Goal: Find contact information: Find contact information

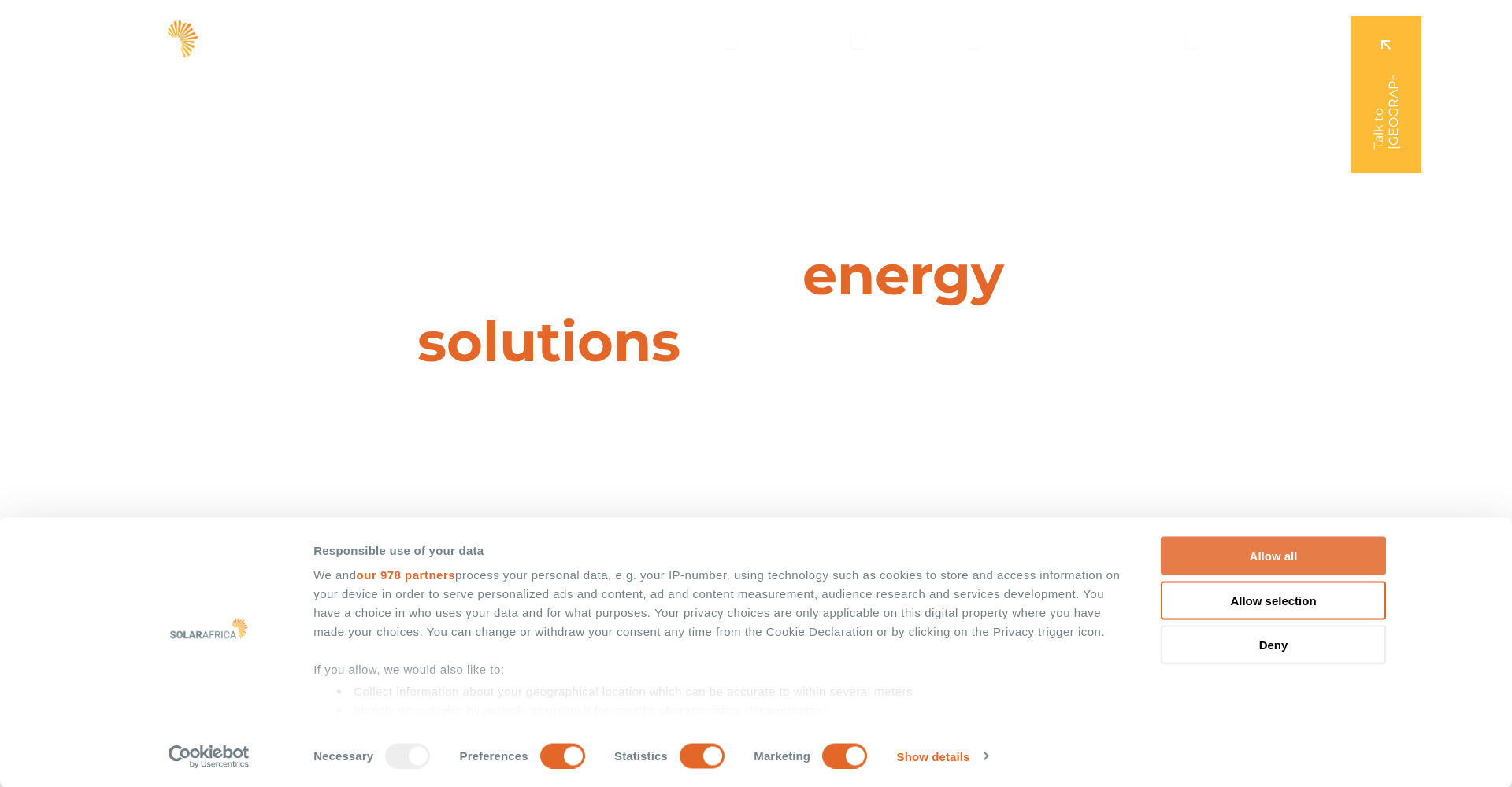
click at [1290, 566] on button "Allow all" at bounding box center [1273, 556] width 226 height 39
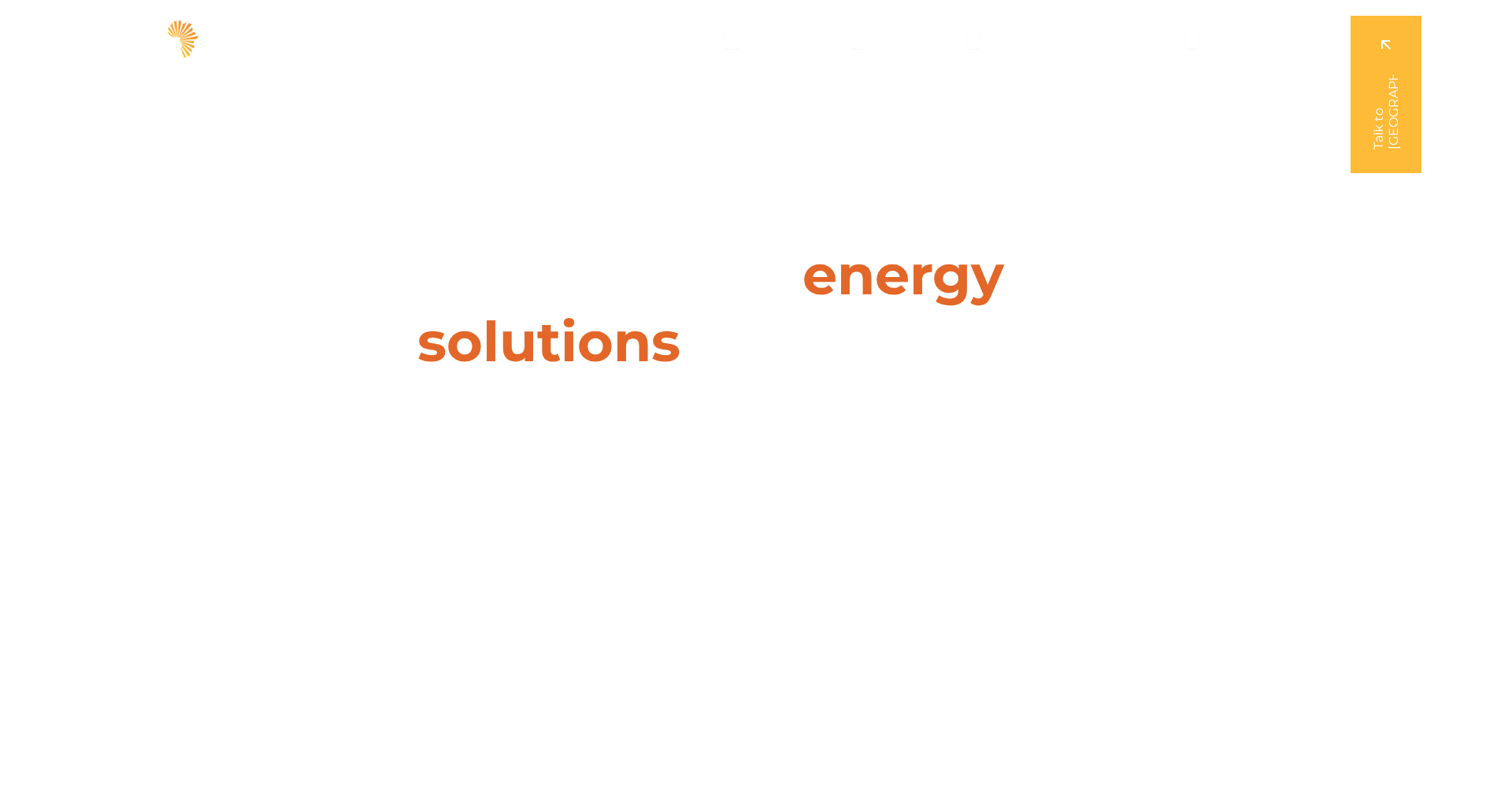
drag, startPoint x: 496, startPoint y: 276, endPoint x: 1116, endPoint y: 377, distance: 628.2
click at [1116, 377] on div "Leaders in energy solutions for businesses " (Required) " indicates required fi…" at bounding box center [755, 394] width 1512 height 787
click at [1115, 377] on div "Leaders in energy solutions for businesses " (Required) " indicates required fi…" at bounding box center [755, 394] width 1512 height 787
click at [1034, 41] on span "Insights" at bounding box center [1049, 39] width 52 height 19
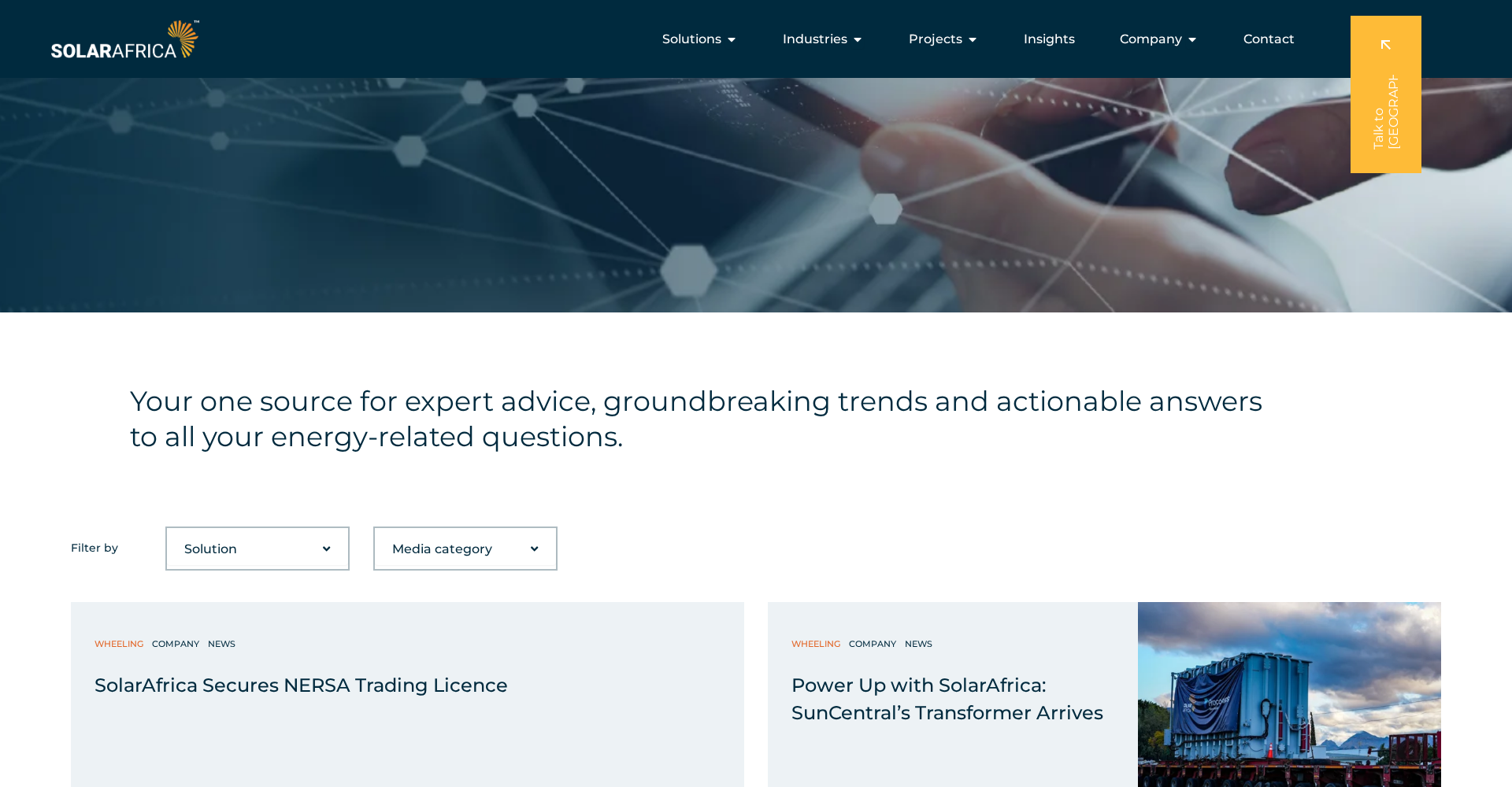
scroll to position [313, 0]
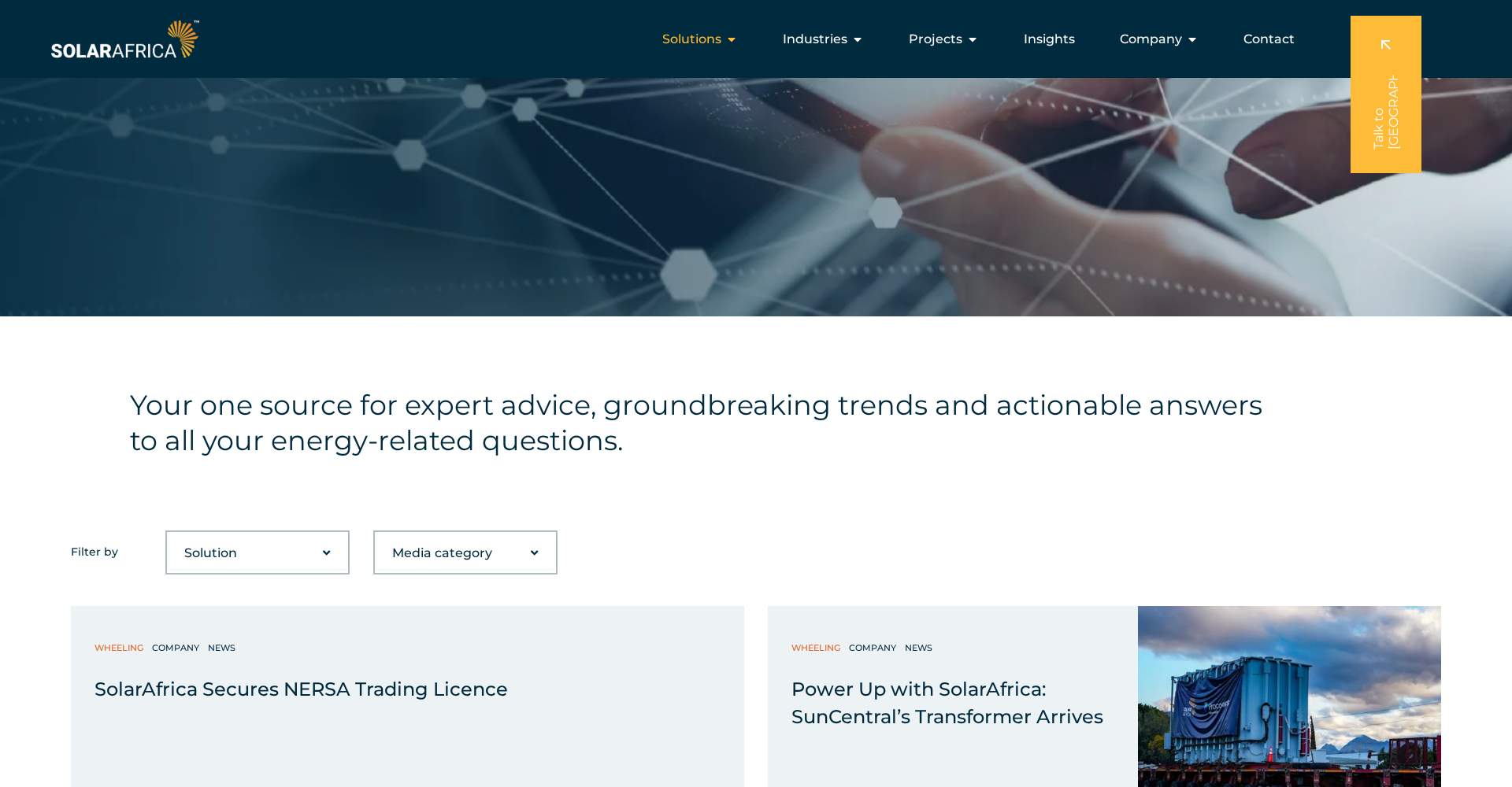
click at [721, 36] on span "Solutions" at bounding box center [692, 39] width 59 height 19
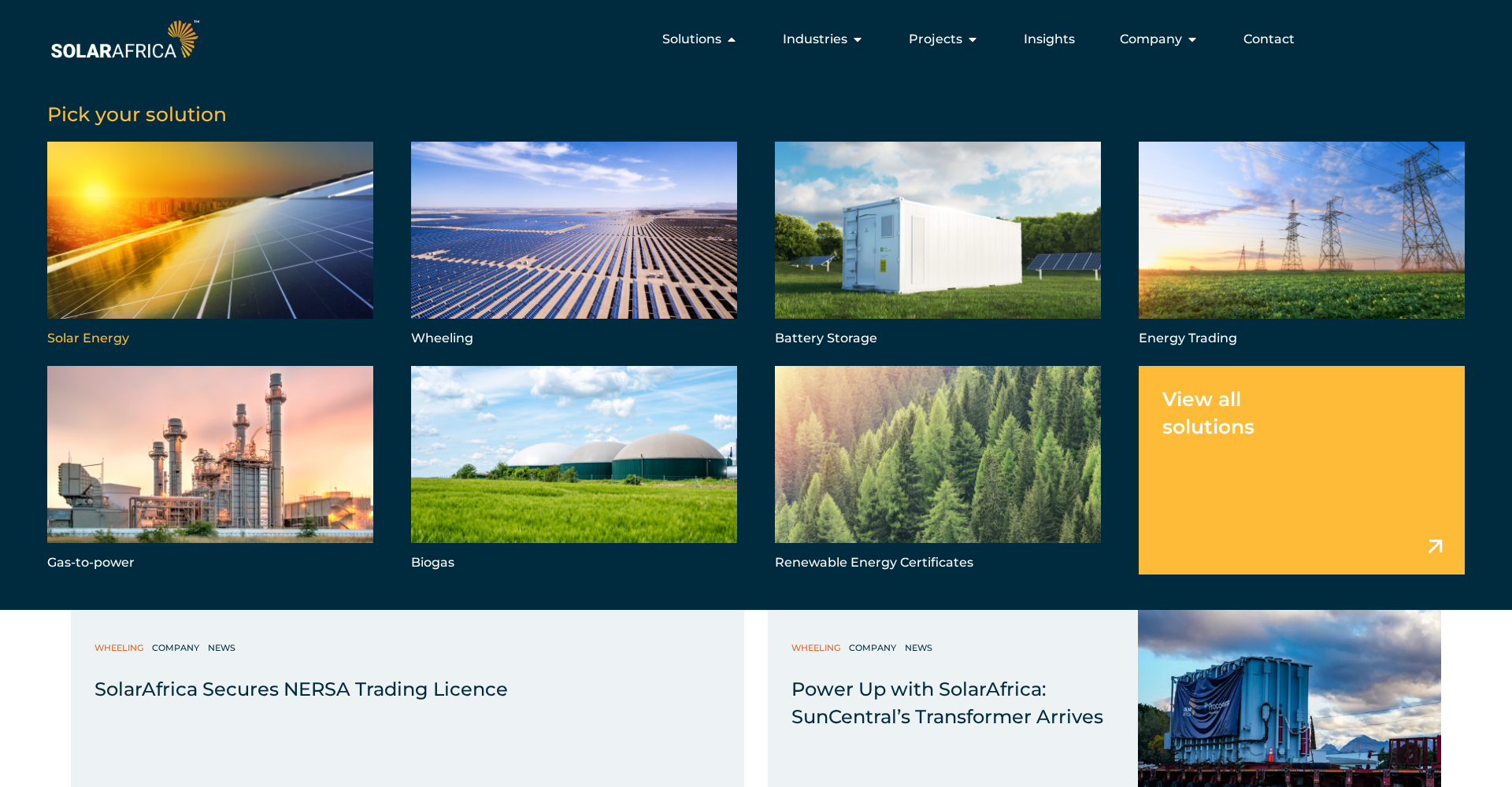
click at [258, 229] on link "Menu" at bounding box center [210, 246] width 326 height 209
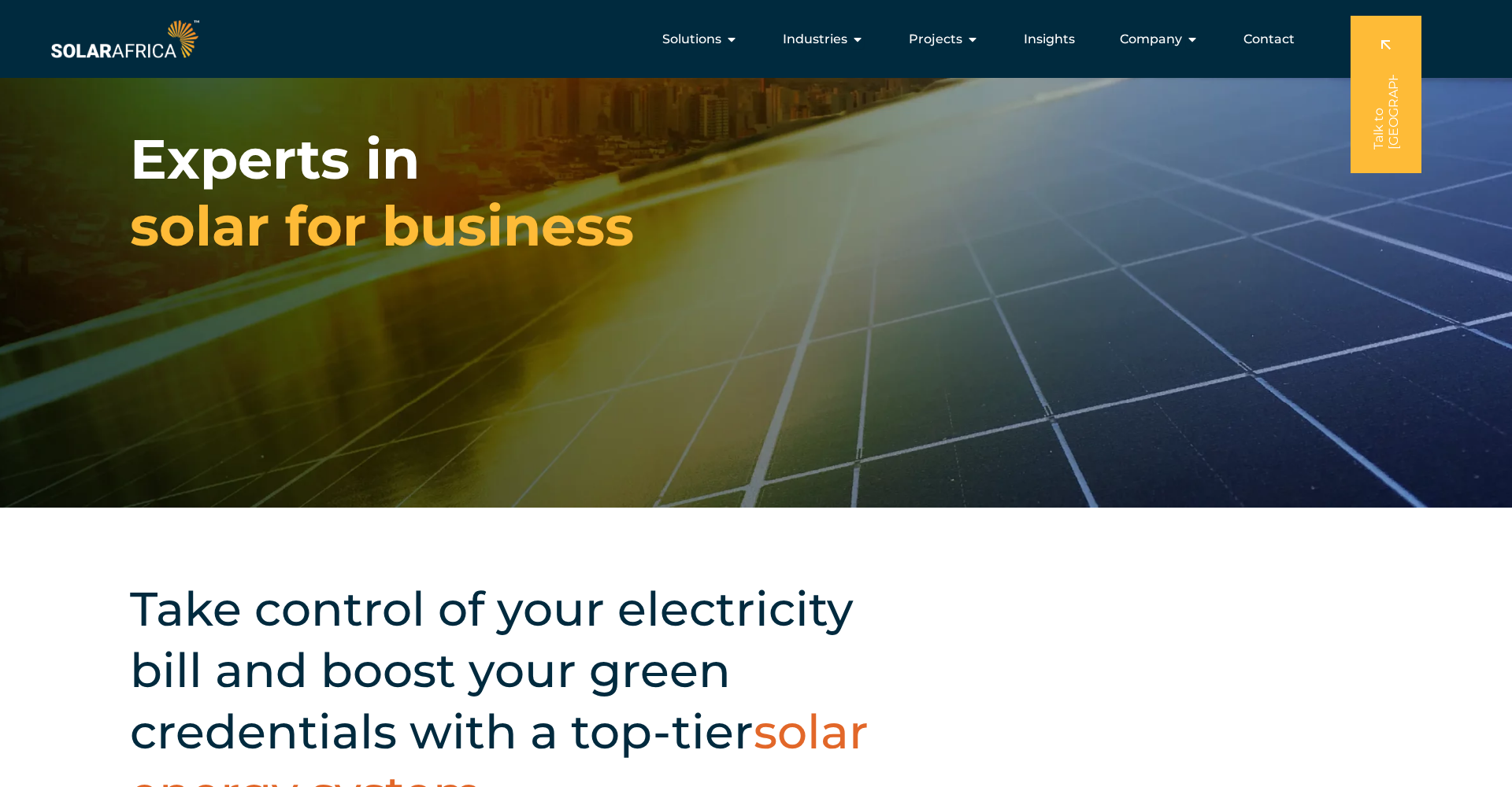
scroll to position [118, 0]
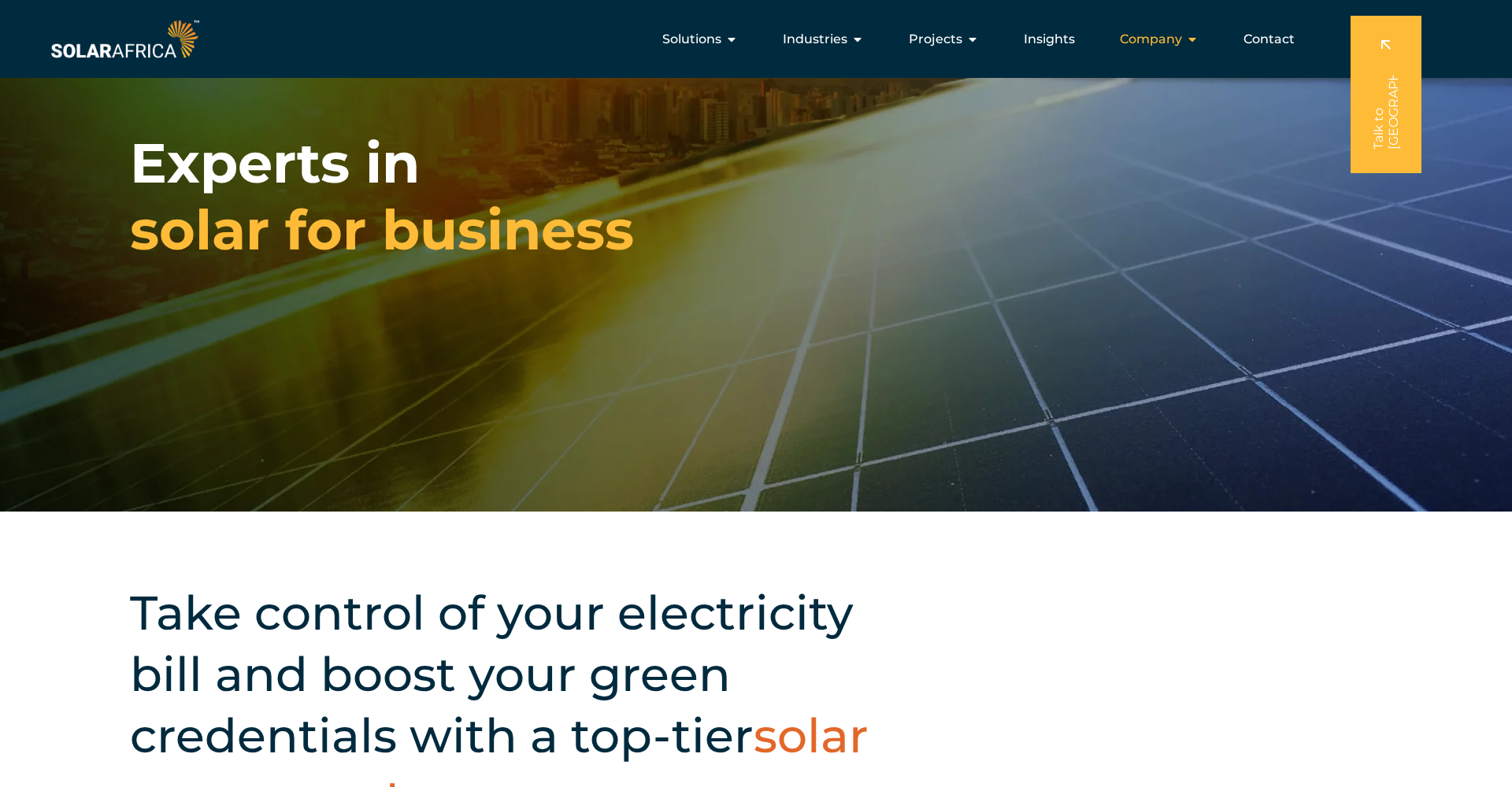
click at [1177, 37] on span "Company" at bounding box center [1150, 39] width 63 height 19
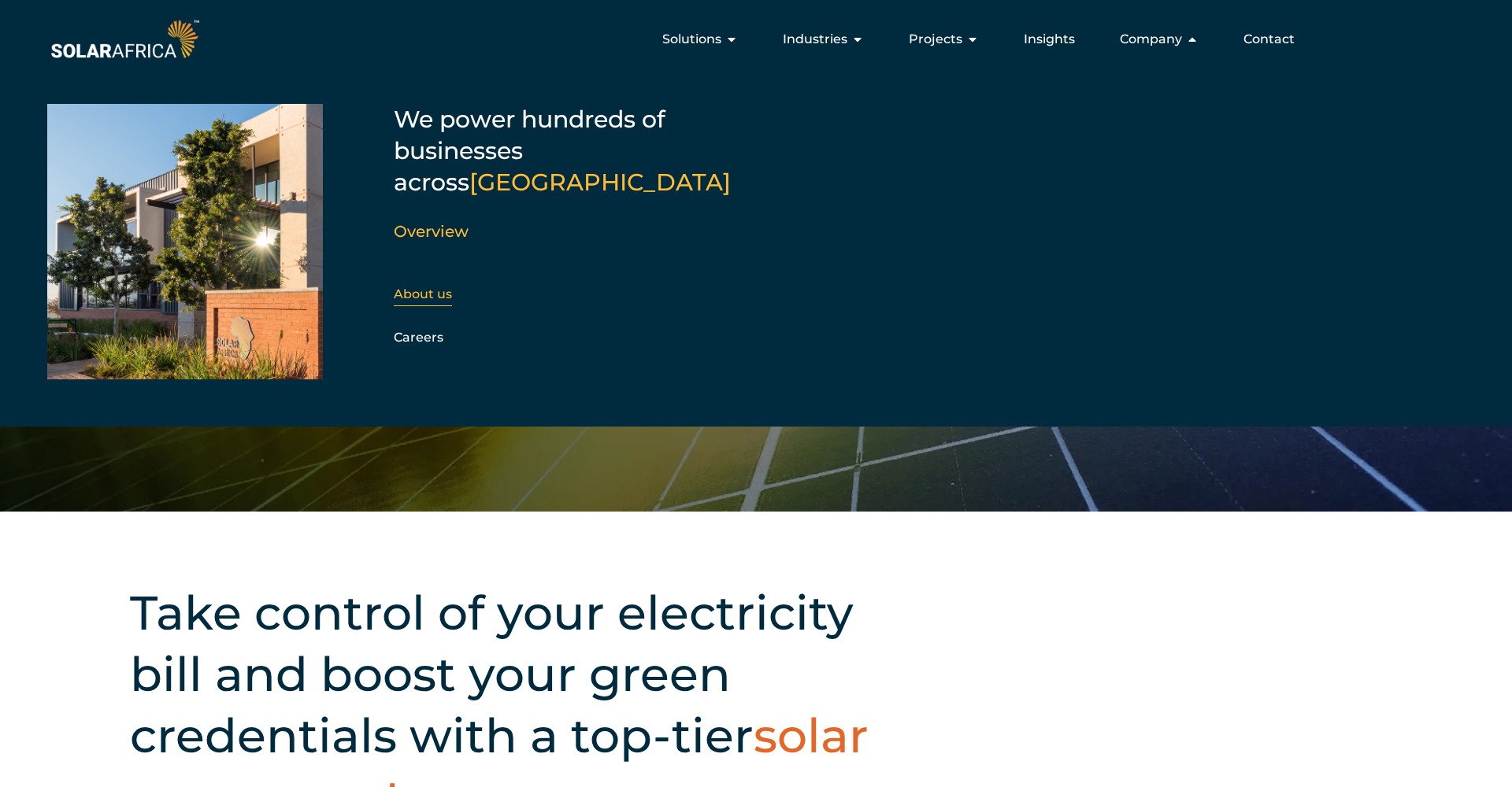
click at [405, 286] on link "About us" at bounding box center [422, 294] width 58 height 15
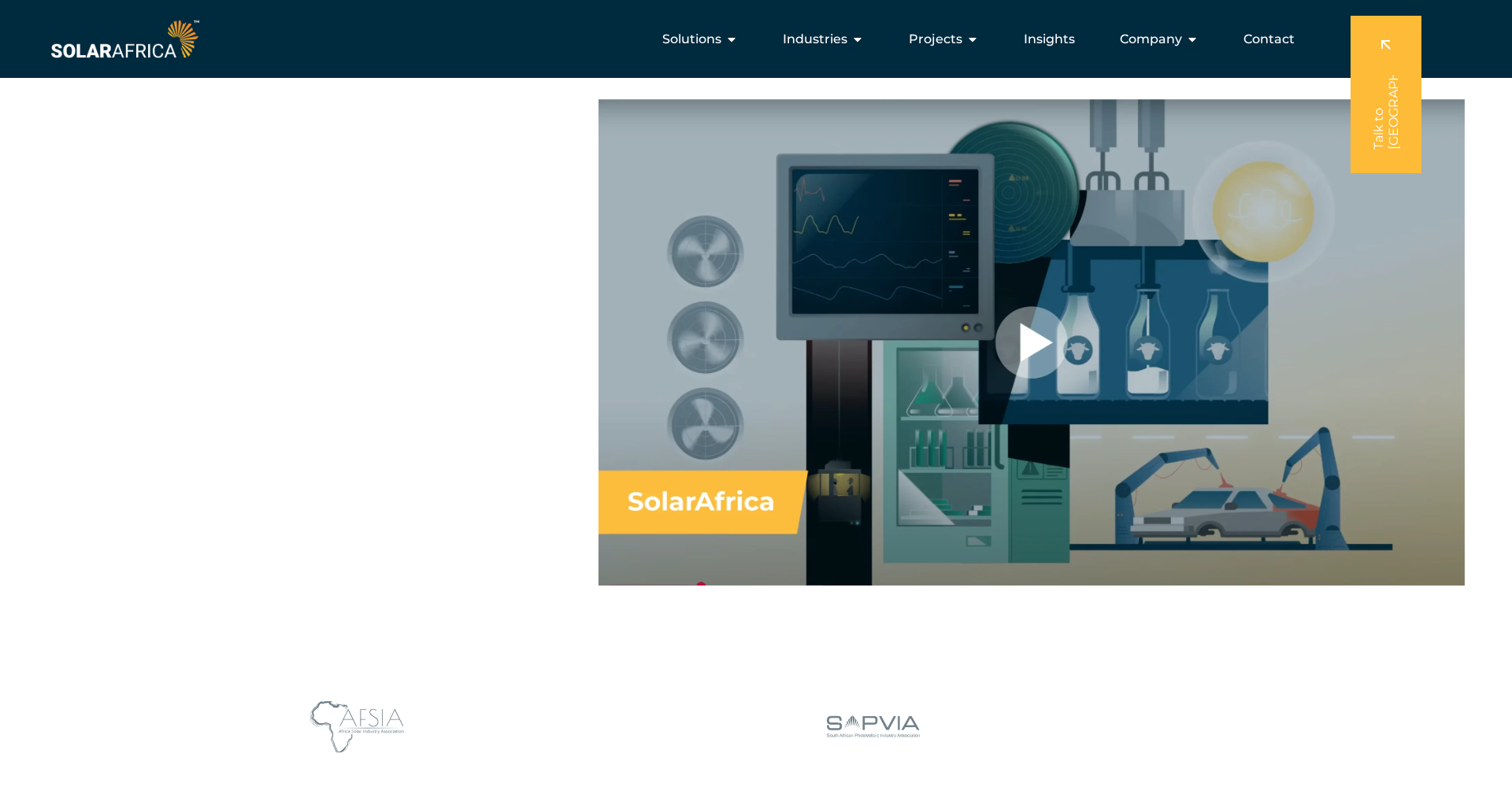
scroll to position [1131, 0]
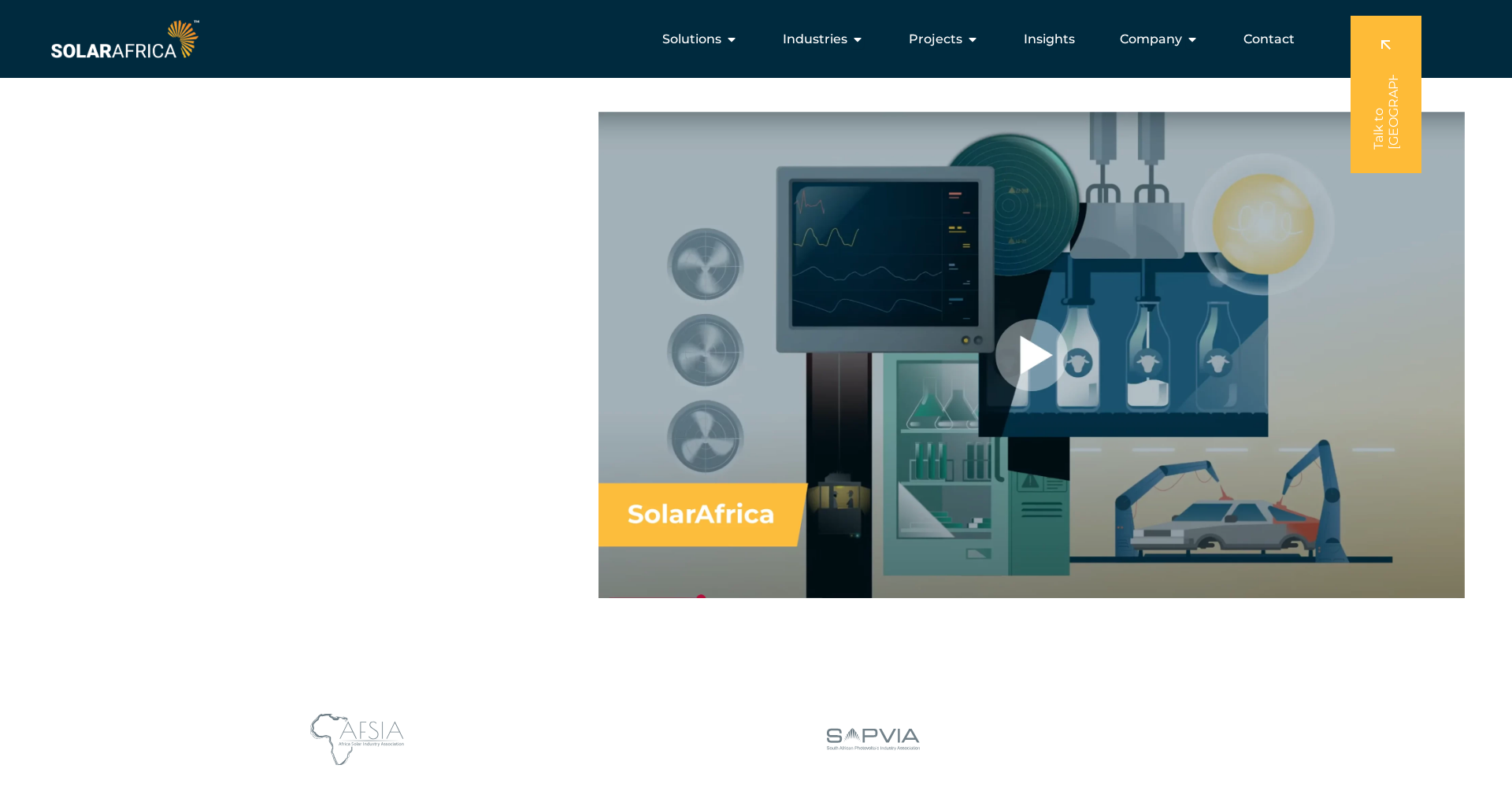
click at [1037, 367] on div at bounding box center [1031, 355] width 866 height 487
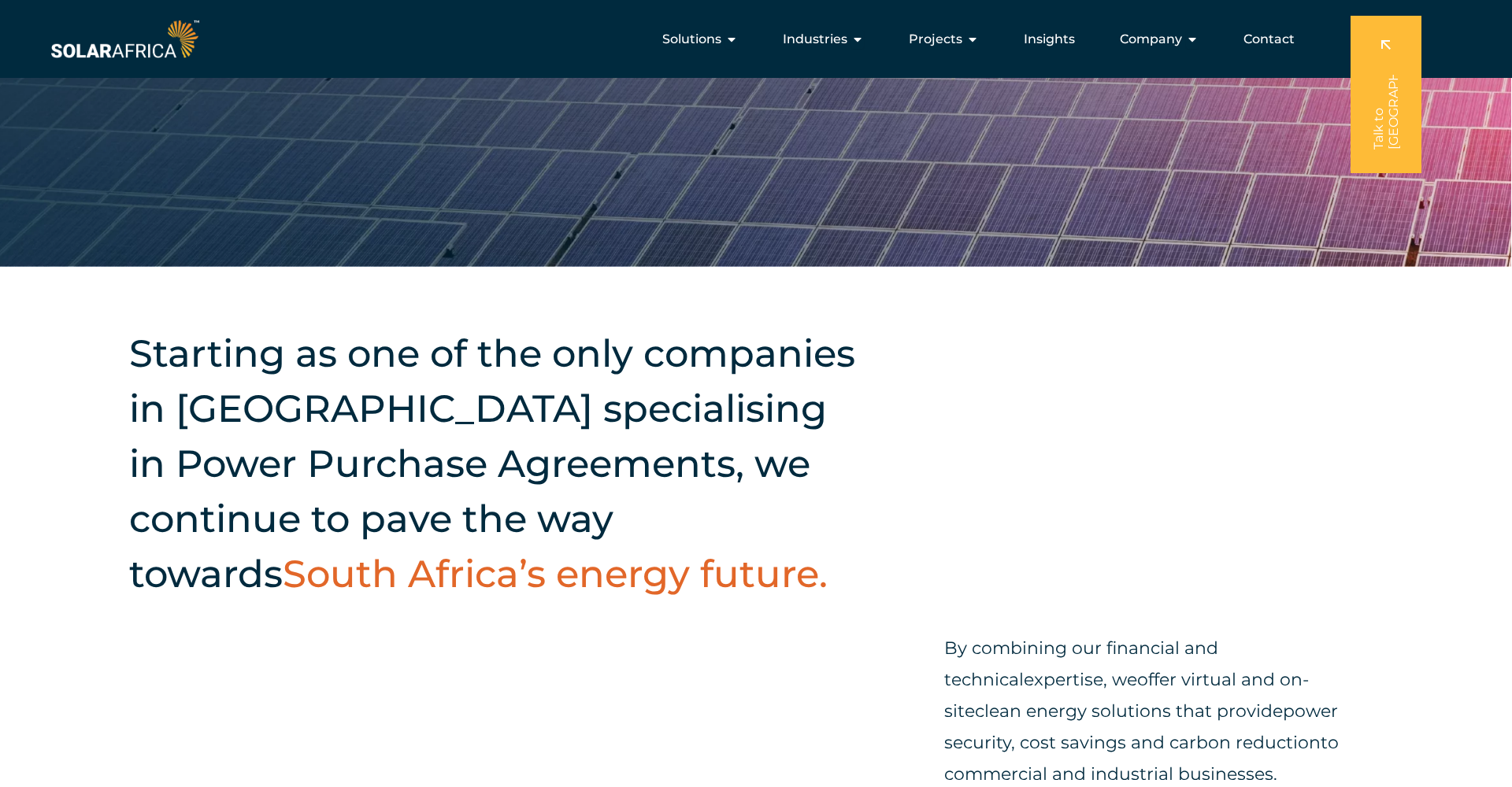
scroll to position [301, 1]
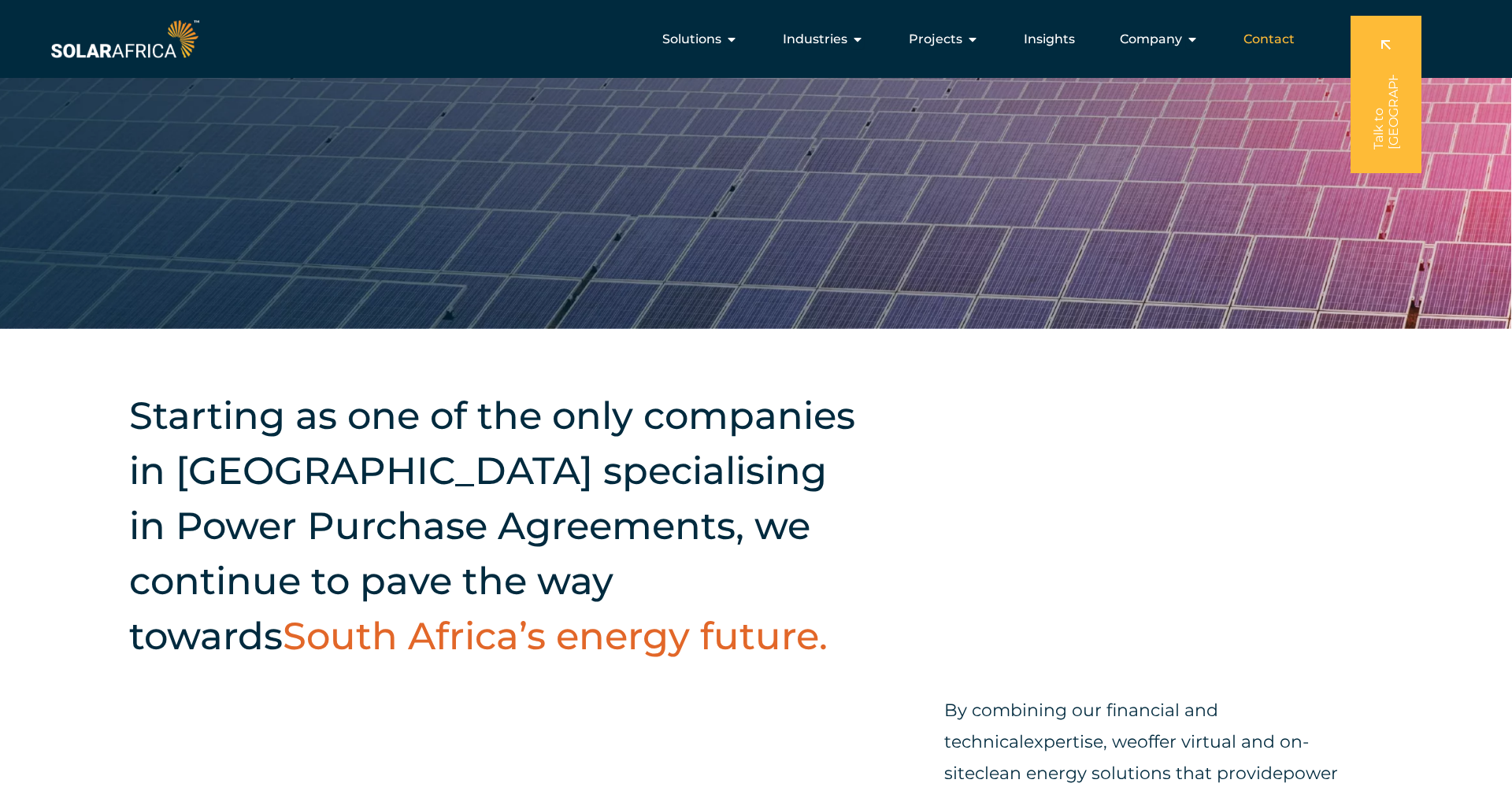
click at [1284, 40] on span "Contact" at bounding box center [1269, 39] width 52 height 19
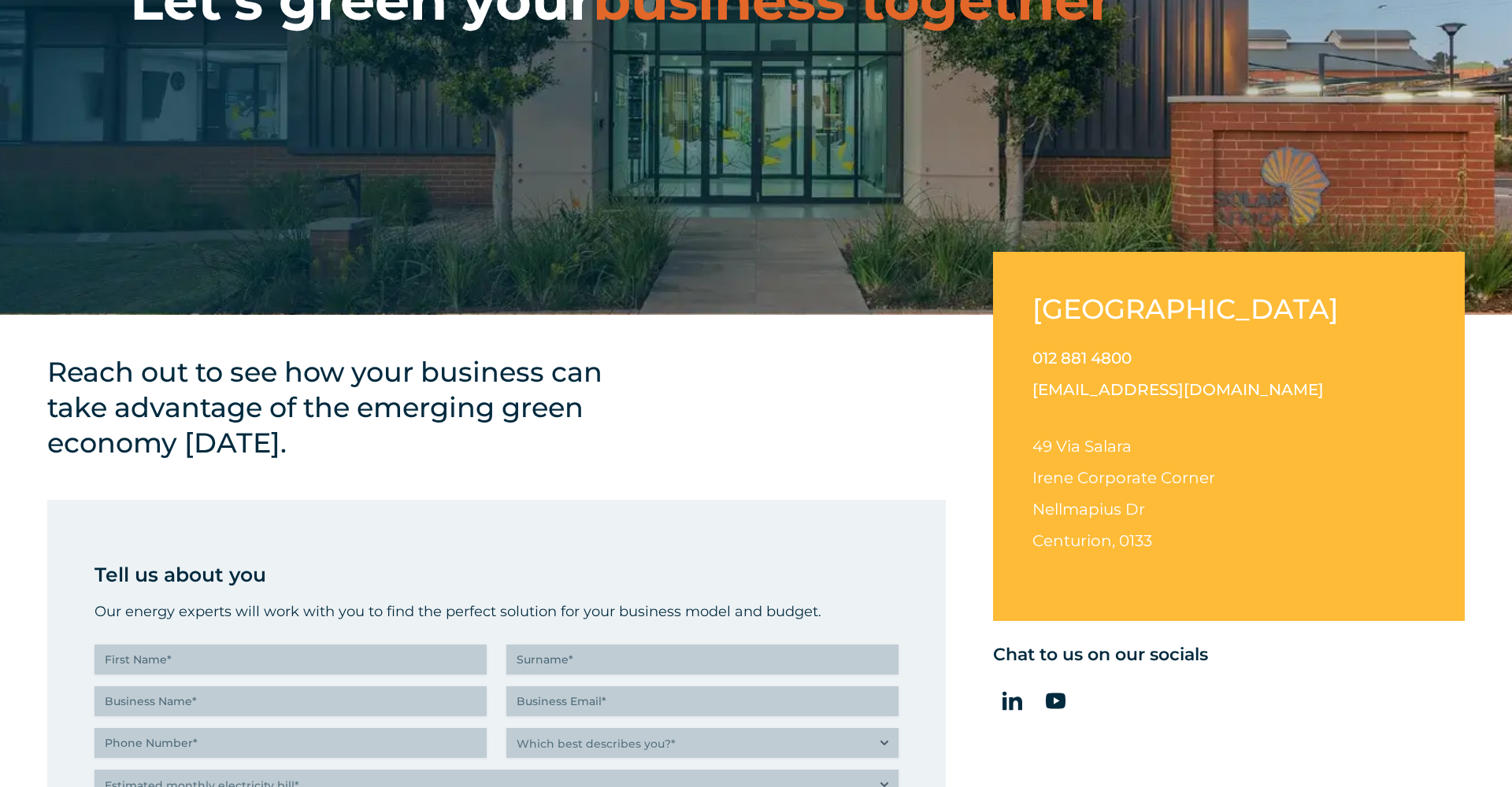
scroll to position [318, 0]
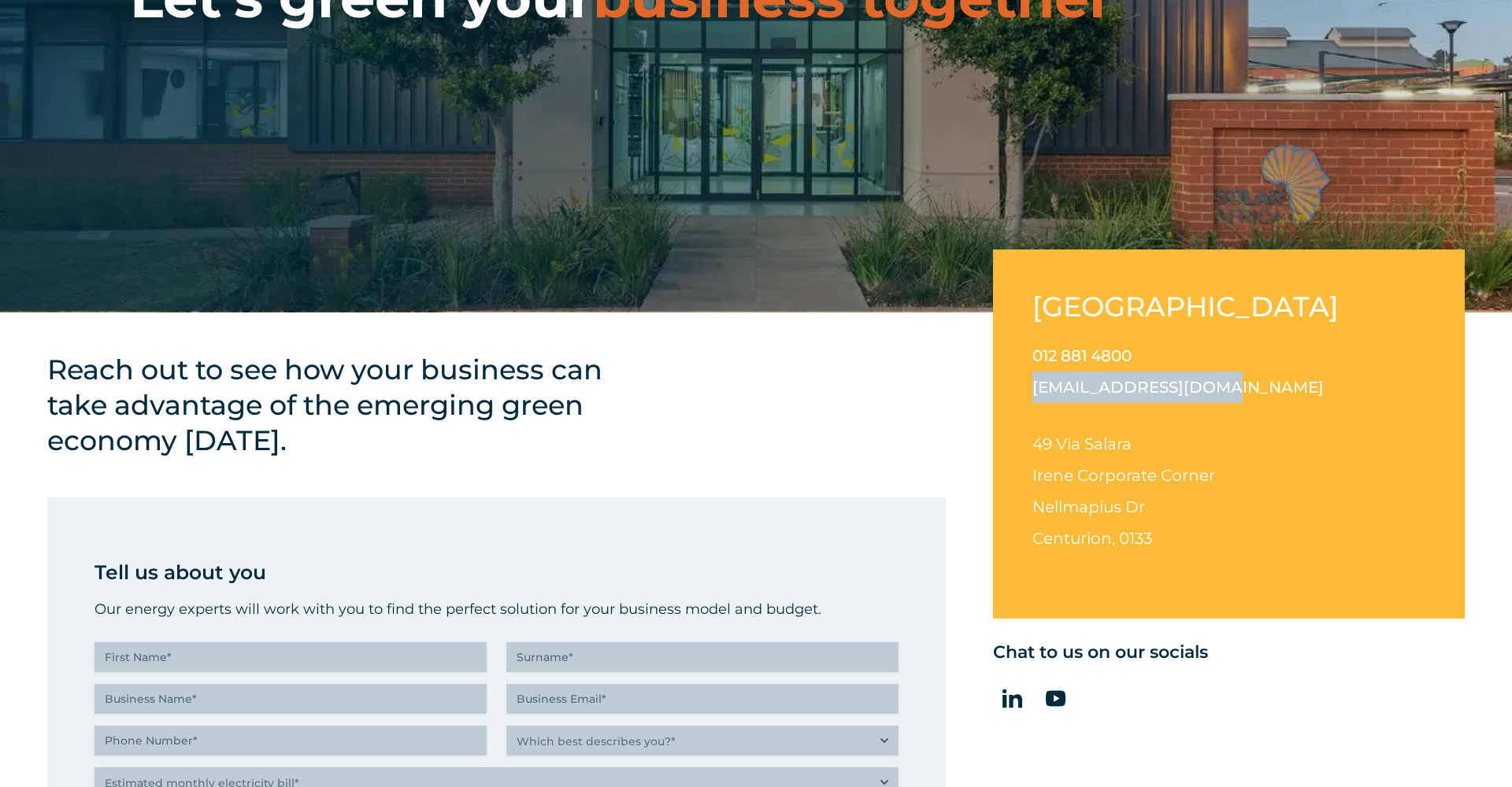
drag, startPoint x: 1199, startPoint y: 387, endPoint x: 1025, endPoint y: 386, distance: 174.0
click at [1025, 386] on div "[GEOGRAPHIC_DATA] 012 881 4800 [EMAIL_ADDRESS][DOMAIN_NAME] [STREET_ADDRESS][PE…" at bounding box center [1228, 433] width 471 height 369
copy link "[EMAIL_ADDRESS][DOMAIN_NAME]"
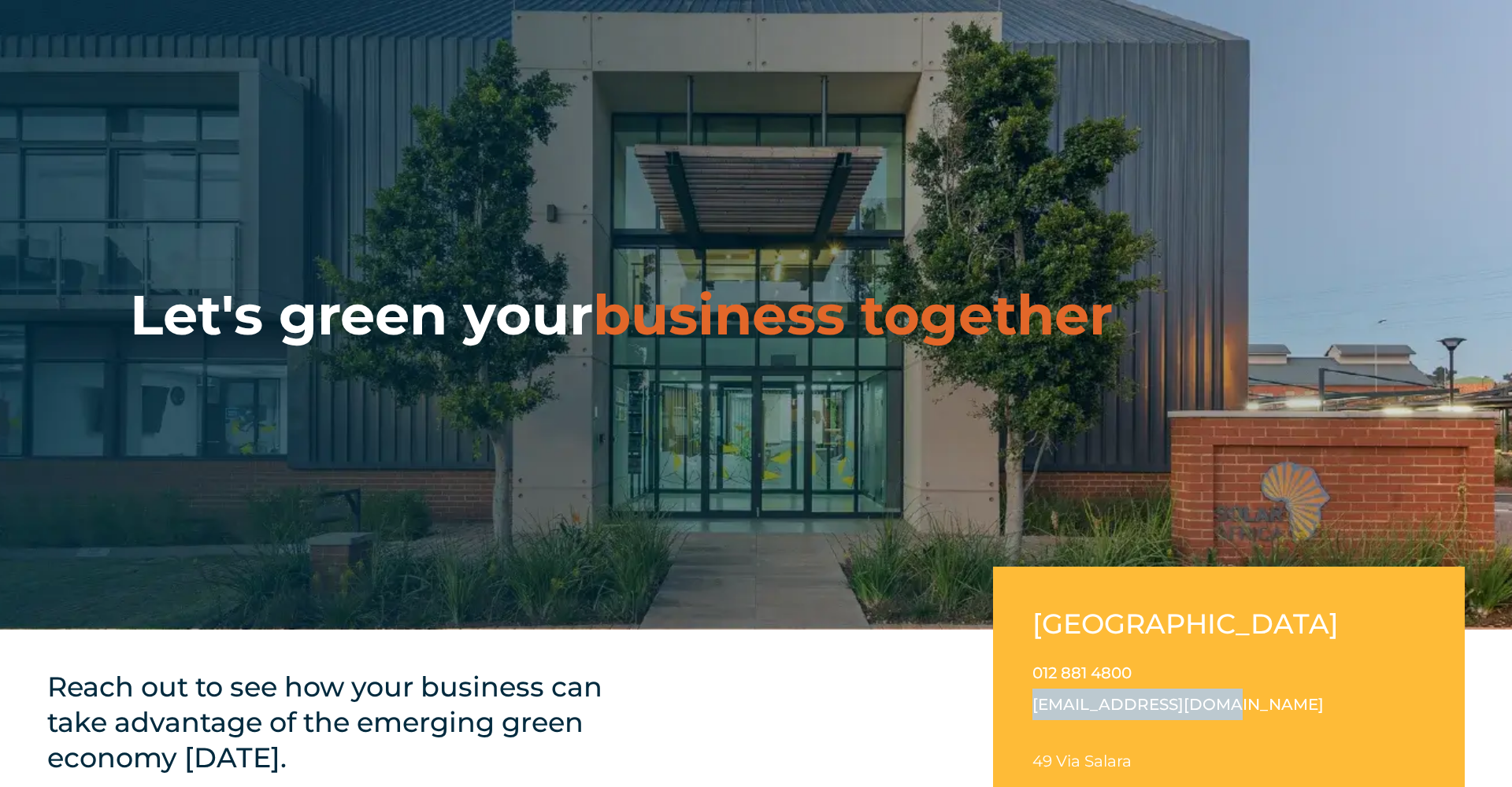
scroll to position [0, 0]
